Goal: Find specific page/section: Find specific page/section

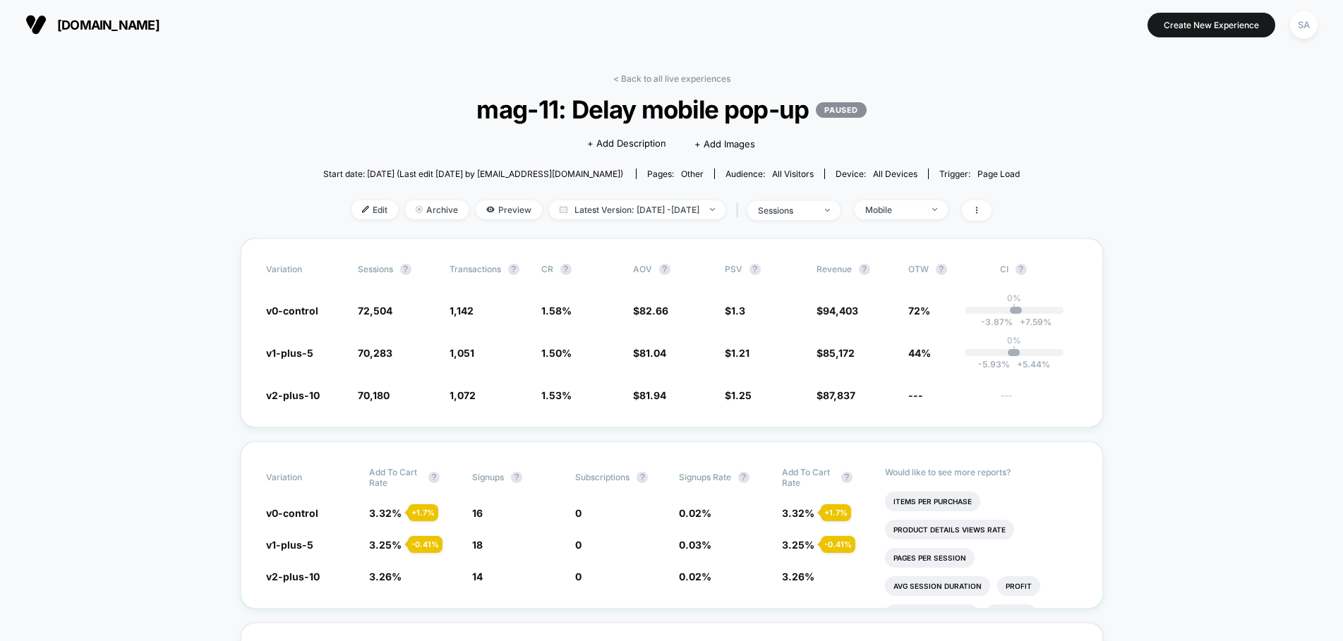
click at [124, 30] on span "[DOMAIN_NAME]" at bounding box center [108, 25] width 102 height 15
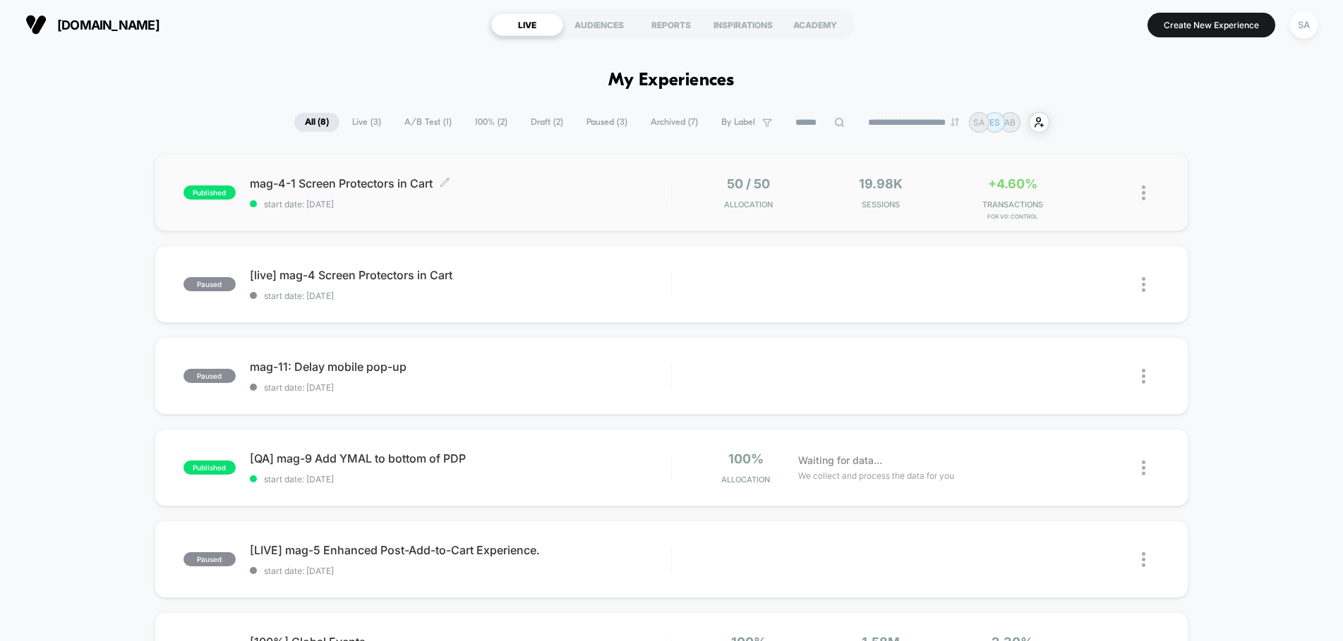
click at [408, 178] on span "mag-4-1 Screen Protectors in Cart Click to edit experience details" at bounding box center [460, 183] width 421 height 14
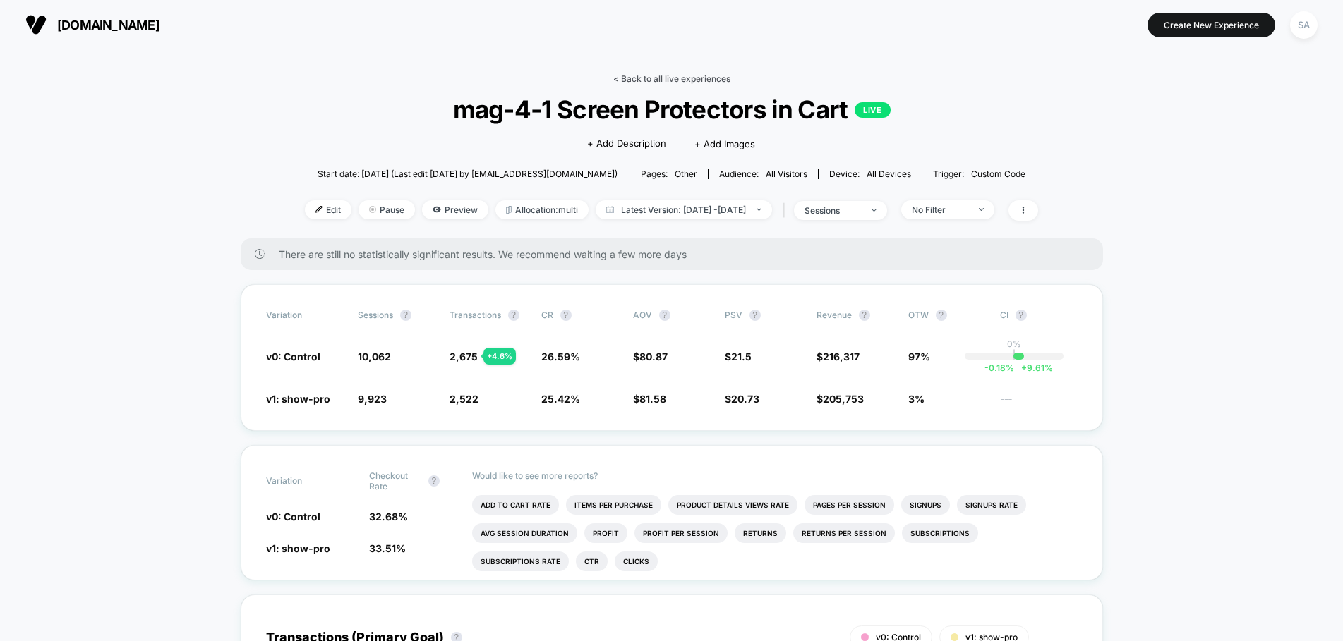
click at [652, 79] on link "< Back to all live experiences" at bounding box center [671, 78] width 117 height 11
